Goal: Information Seeking & Learning: Learn about a topic

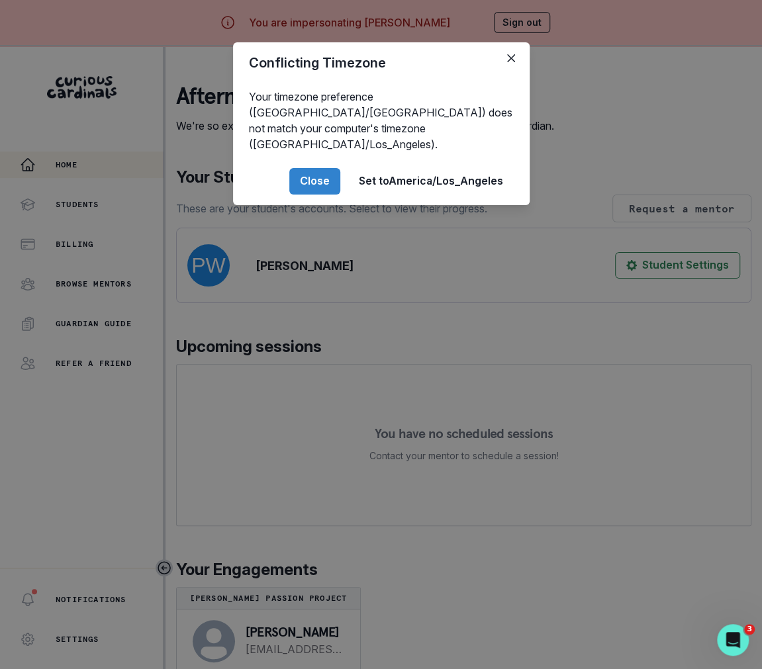
click at [297, 436] on div "Conflicting Timezone Your timezone preference (America/[GEOGRAPHIC_DATA]) does …" at bounding box center [381, 334] width 762 height 669
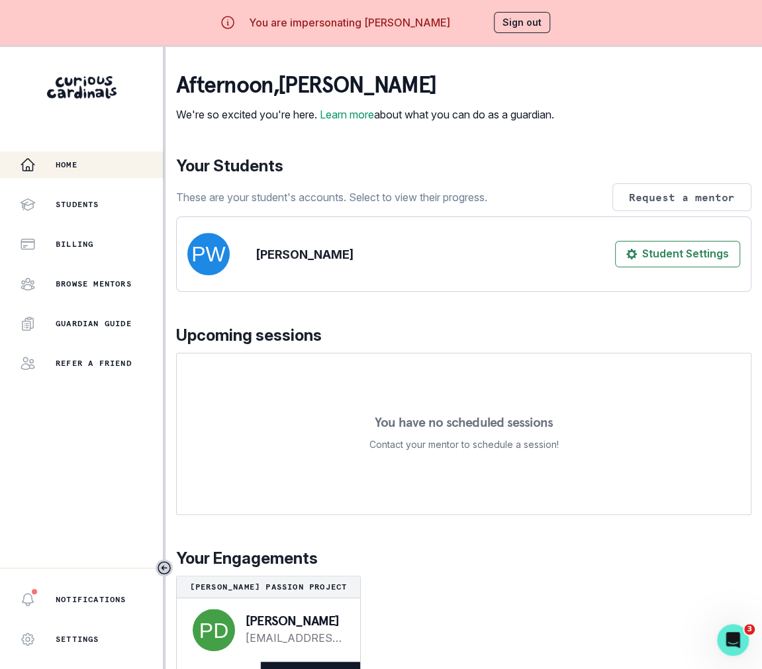
scroll to position [46, 0]
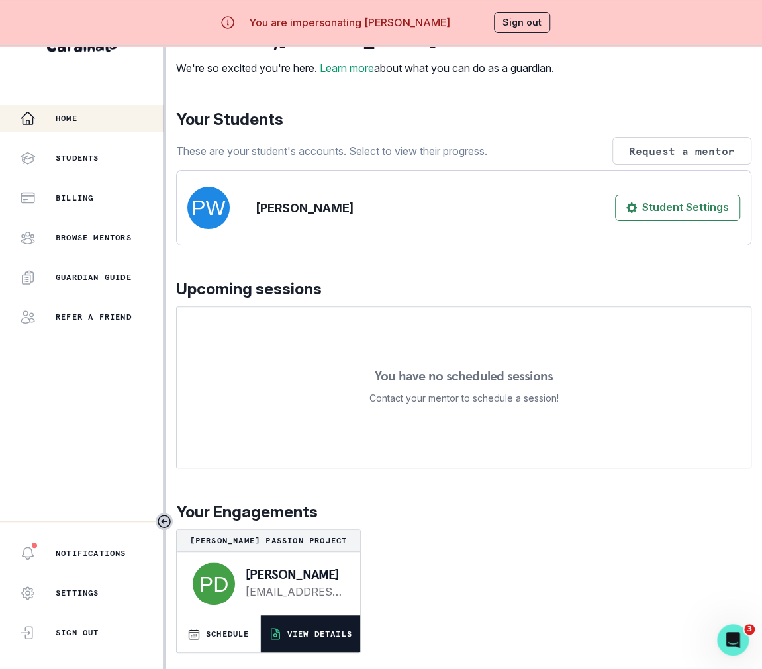
click at [313, 640] on button "VIEW DETAILS" at bounding box center [310, 634] width 99 height 37
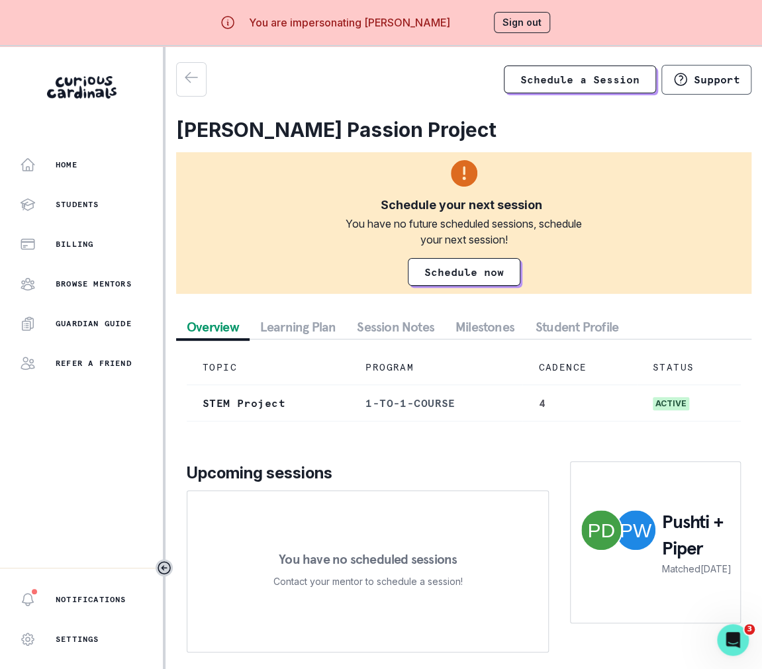
click at [543, 326] on button "Student Profile" at bounding box center [577, 327] width 104 height 24
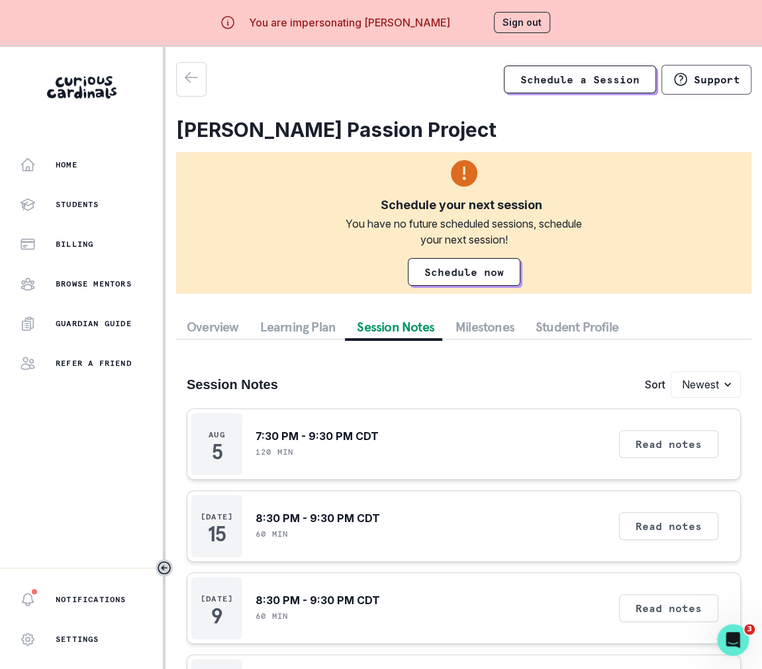
click at [403, 329] on button "Session Notes" at bounding box center [395, 327] width 99 height 24
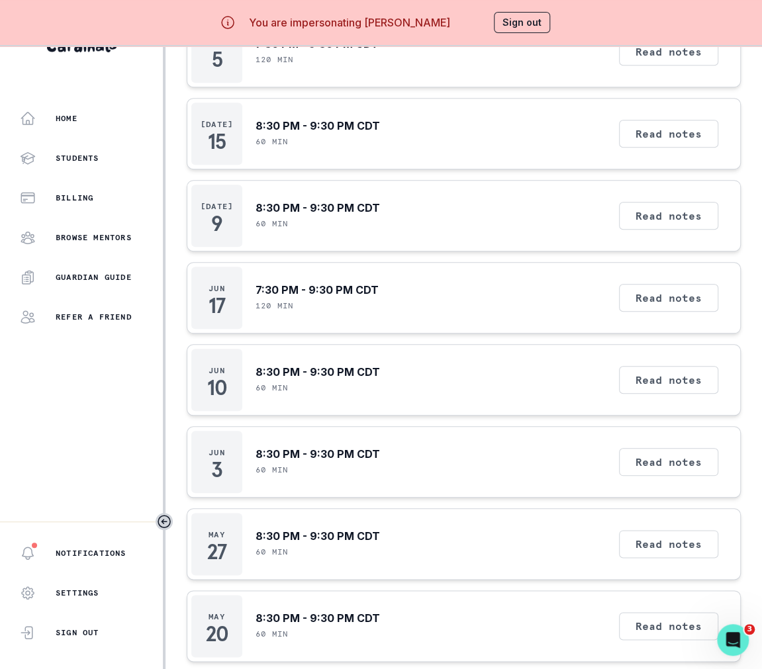
scroll to position [201, 0]
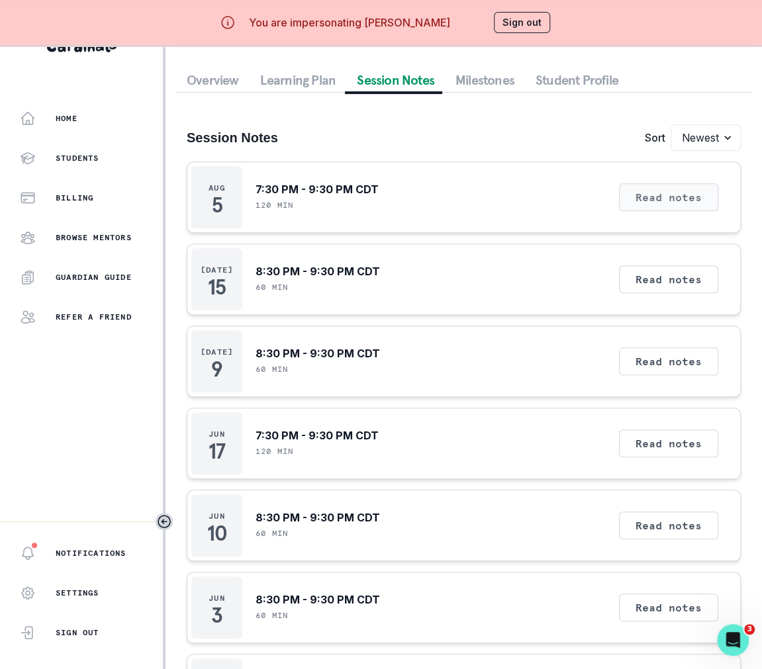
click at [667, 203] on button "Read notes" at bounding box center [668, 197] width 99 height 28
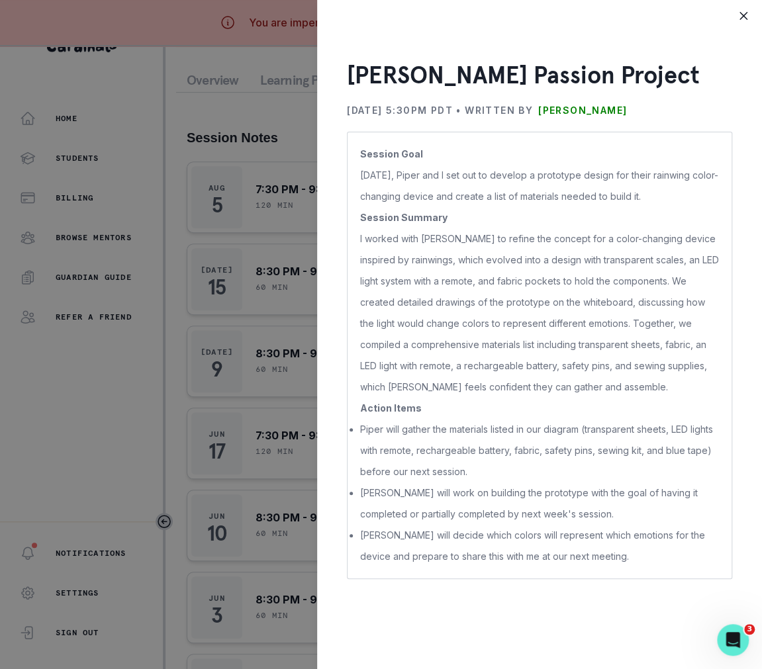
click at [249, 426] on div "[PERSON_NAME] Passion Project [DATE] 5:30PM PDT • Written by [PERSON_NAME] Sess…" at bounding box center [381, 334] width 762 height 669
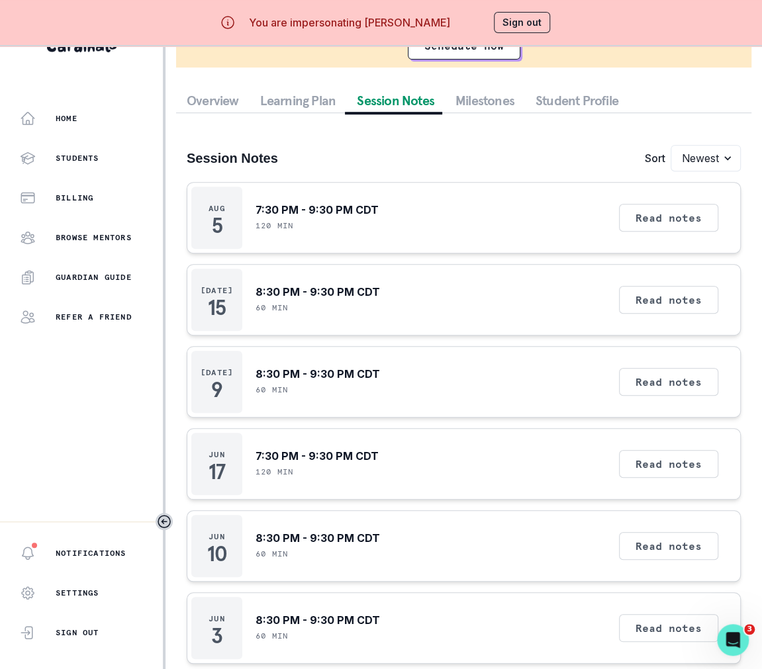
scroll to position [71, 0]
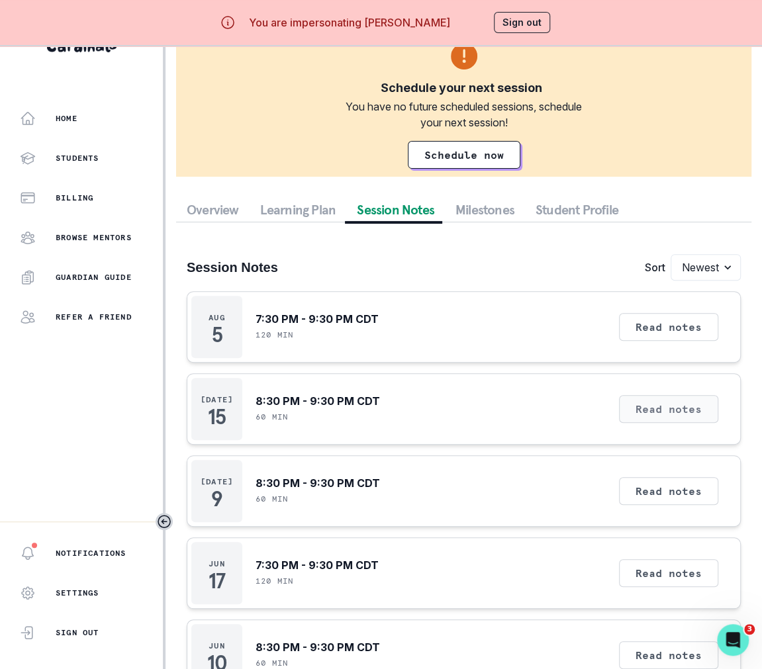
click at [685, 411] on button "Read notes" at bounding box center [668, 409] width 99 height 28
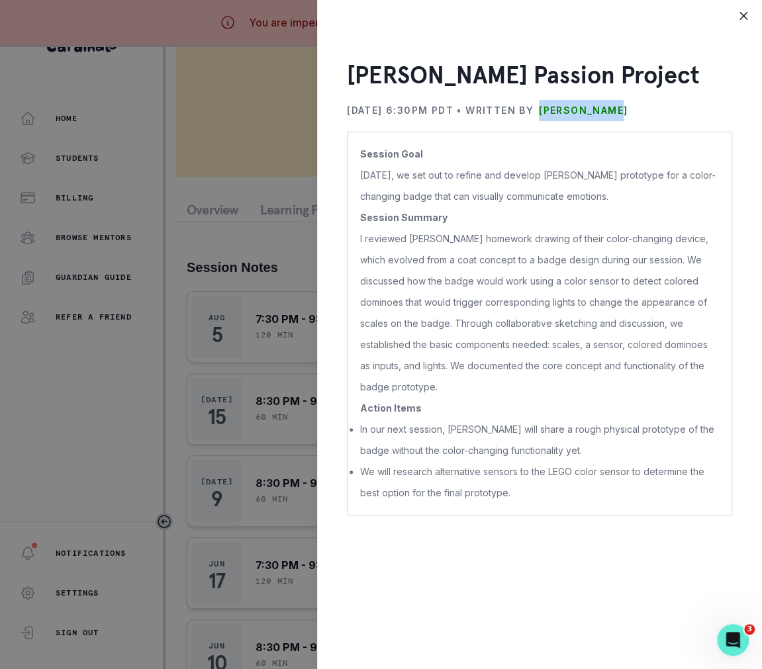
drag, startPoint x: 583, startPoint y: 107, endPoint x: 657, endPoint y: 109, distance: 74.2
click at [657, 109] on div "[DATE] 6:30PM PDT • Written by [PERSON_NAME]" at bounding box center [539, 110] width 385 height 21
copy p "[PERSON_NAME]"
click at [103, 444] on div "[PERSON_NAME] Passion Project [DATE] 6:30PM PDT • Written by [PERSON_NAME] Sess…" at bounding box center [381, 334] width 762 height 669
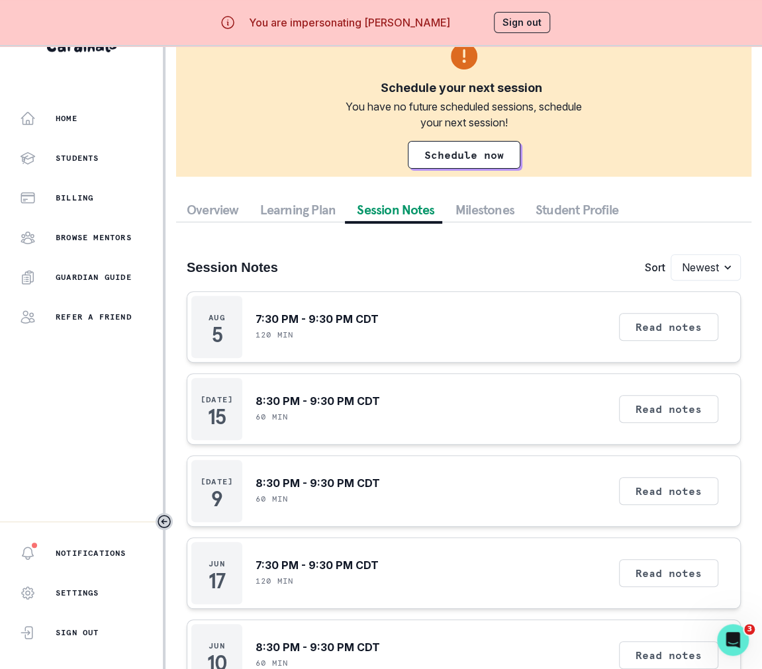
click at [499, 7] on div "You are impersonating [PERSON_NAME] Sign out" at bounding box center [381, 23] width 376 height 32
click at [499, 19] on button "Sign out" at bounding box center [522, 22] width 56 height 21
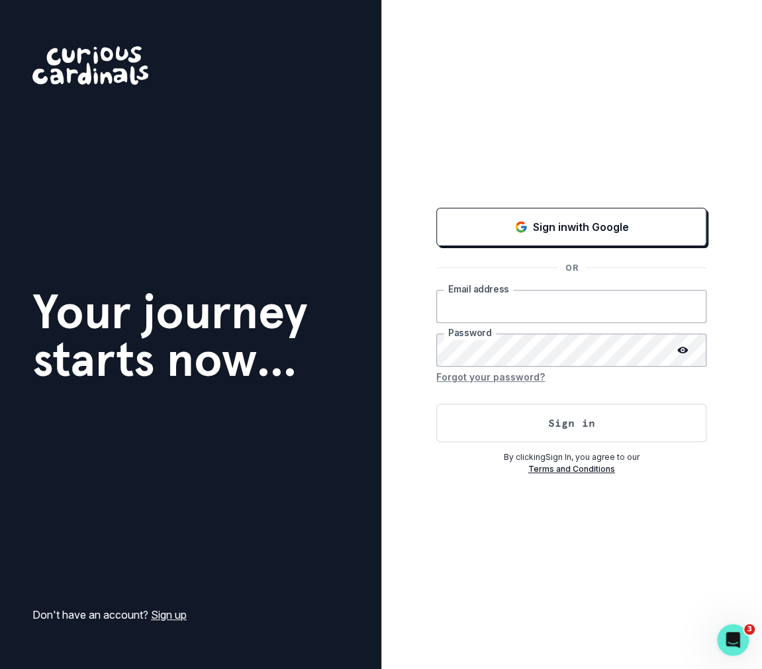
type input "[PERSON_NAME][EMAIL_ADDRESS][DOMAIN_NAME]"
click at [565, 413] on button "Sign in" at bounding box center [571, 423] width 270 height 38
